Goal: Information Seeking & Learning: Learn about a topic

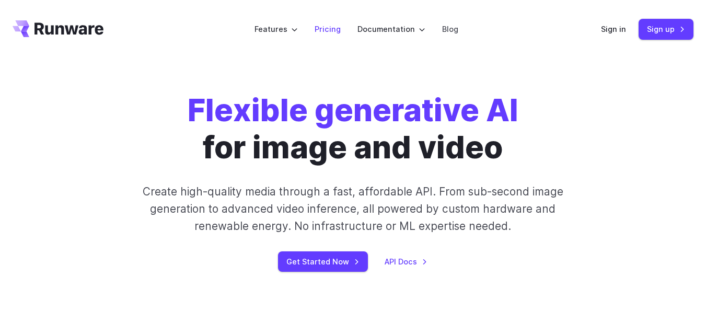
click at [322, 32] on link "Pricing" at bounding box center [328, 29] width 26 height 12
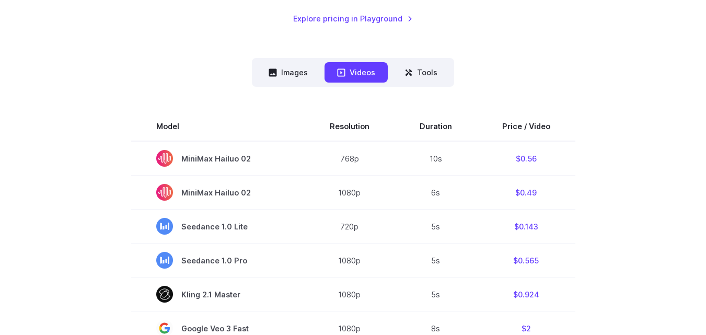
scroll to position [247, 0]
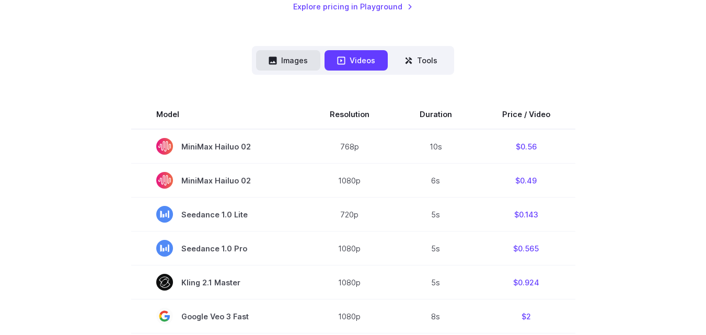
click at [300, 58] on button "Images" at bounding box center [288, 60] width 64 height 20
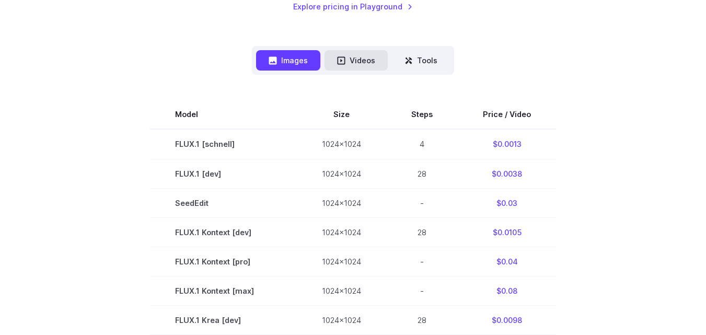
click at [381, 68] on button "Videos" at bounding box center [356, 60] width 63 height 20
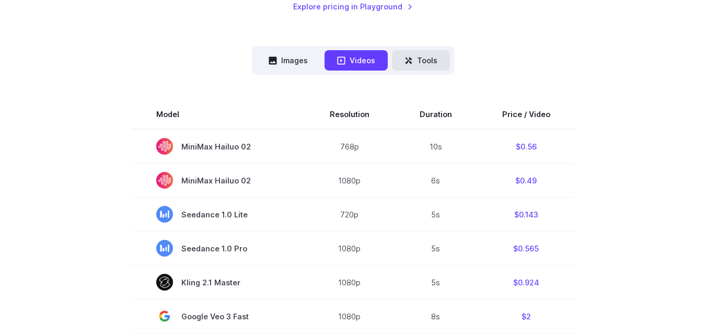
click at [405, 61] on icon at bounding box center [409, 60] width 8 height 8
click at [415, 64] on button "Tools" at bounding box center [421, 60] width 58 height 20
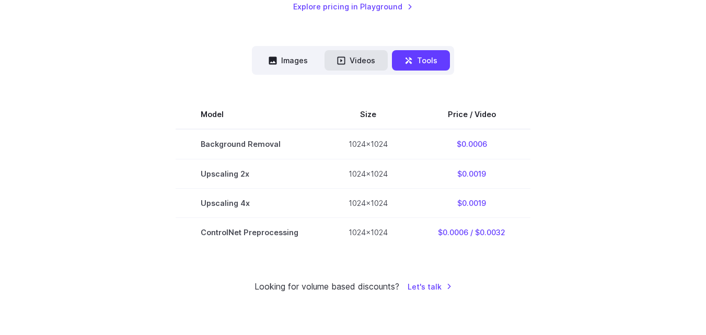
click at [358, 58] on button "Videos" at bounding box center [356, 60] width 63 height 20
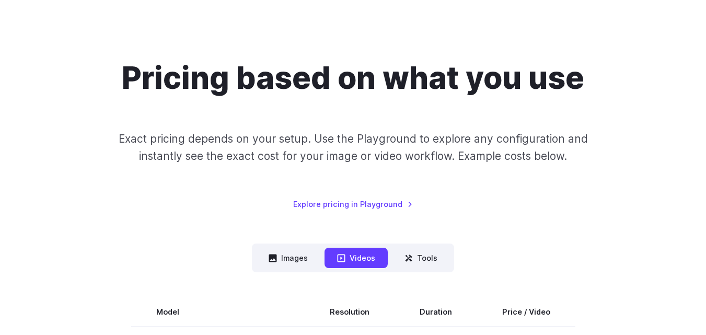
scroll to position [0, 0]
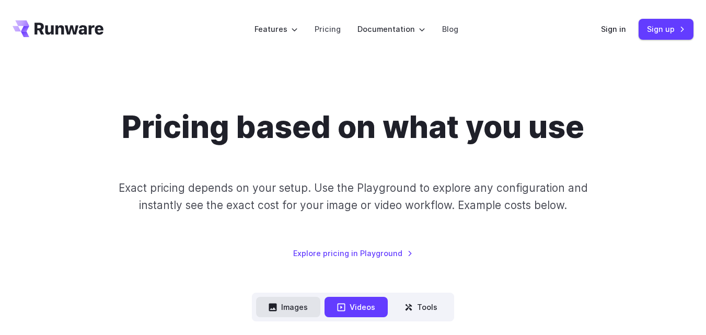
click at [300, 303] on button "Images" at bounding box center [288, 307] width 64 height 20
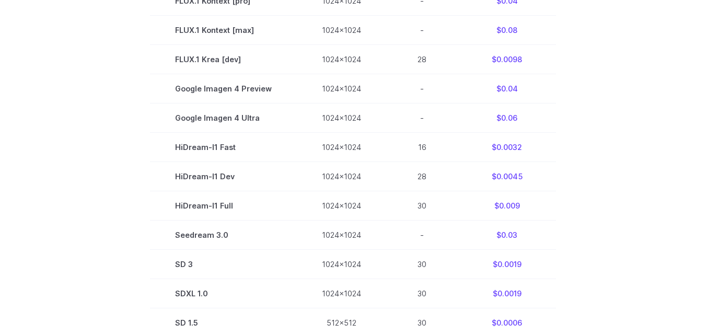
scroll to position [252, 0]
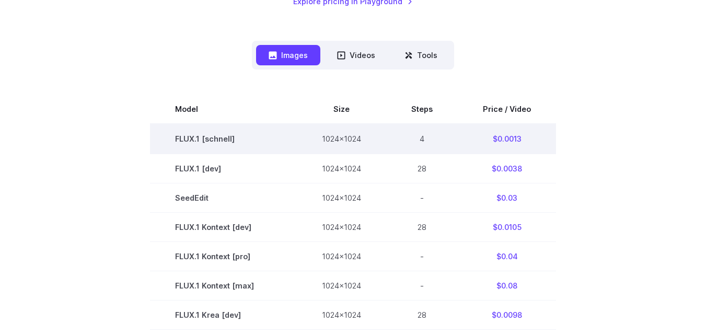
click at [229, 137] on td "FLUX.1 [schnell]" at bounding box center [223, 139] width 147 height 30
